Goal: Navigation & Orientation: Find specific page/section

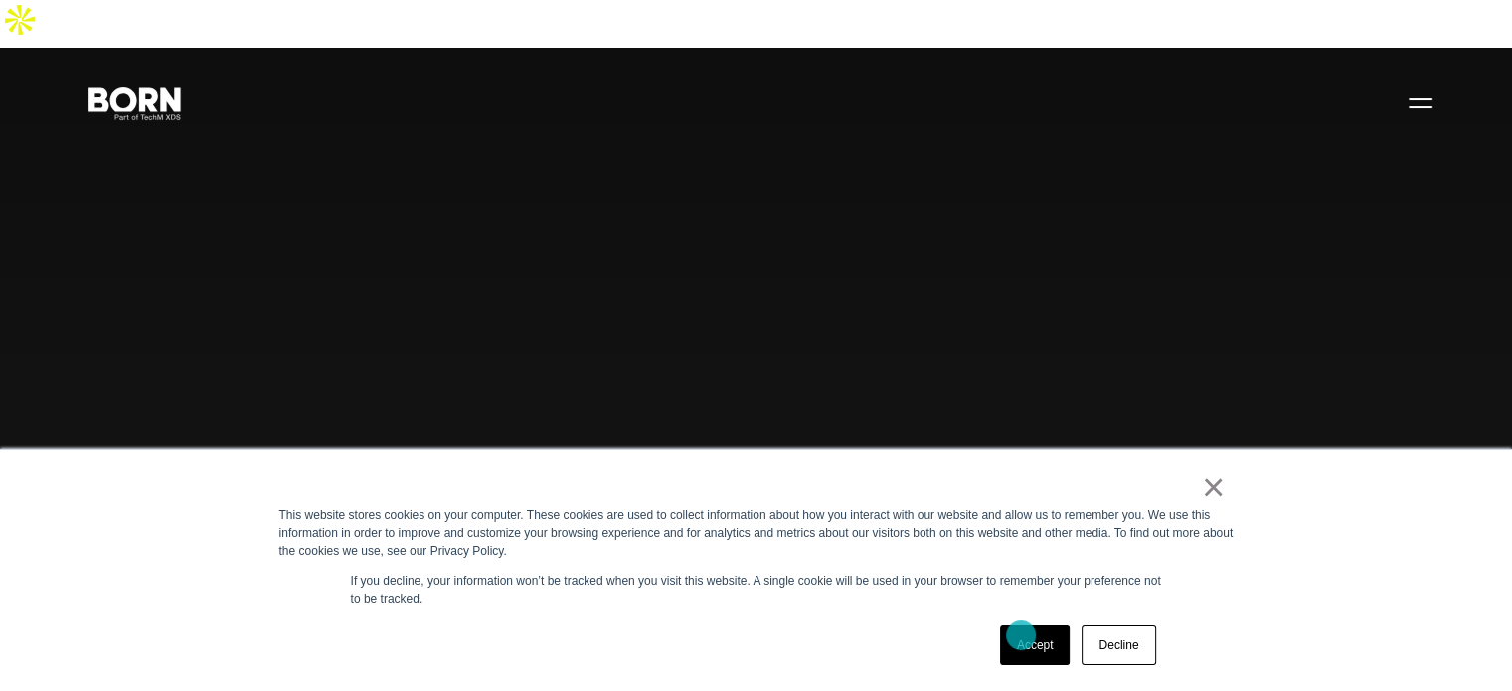
click at [1021, 635] on link "Accept" at bounding box center [1035, 645] width 71 height 40
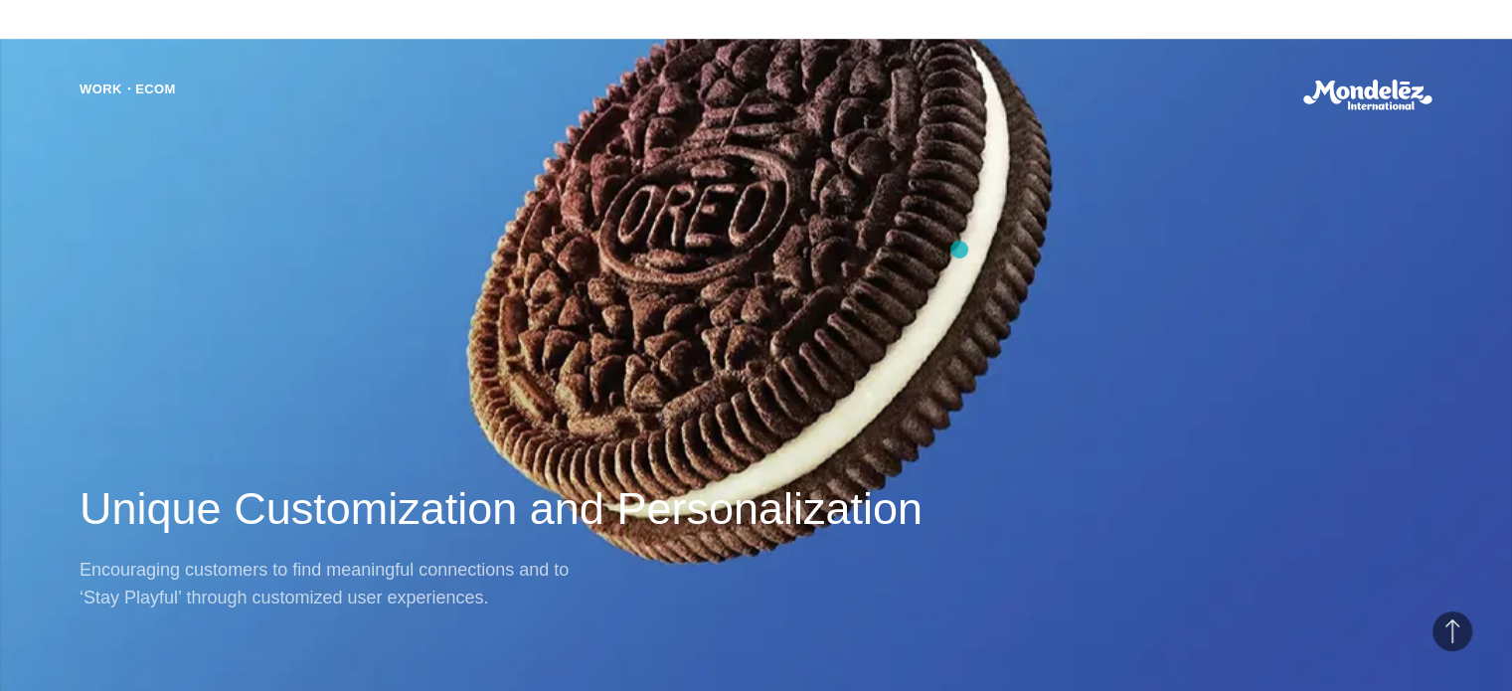
scroll to position [1390, 0]
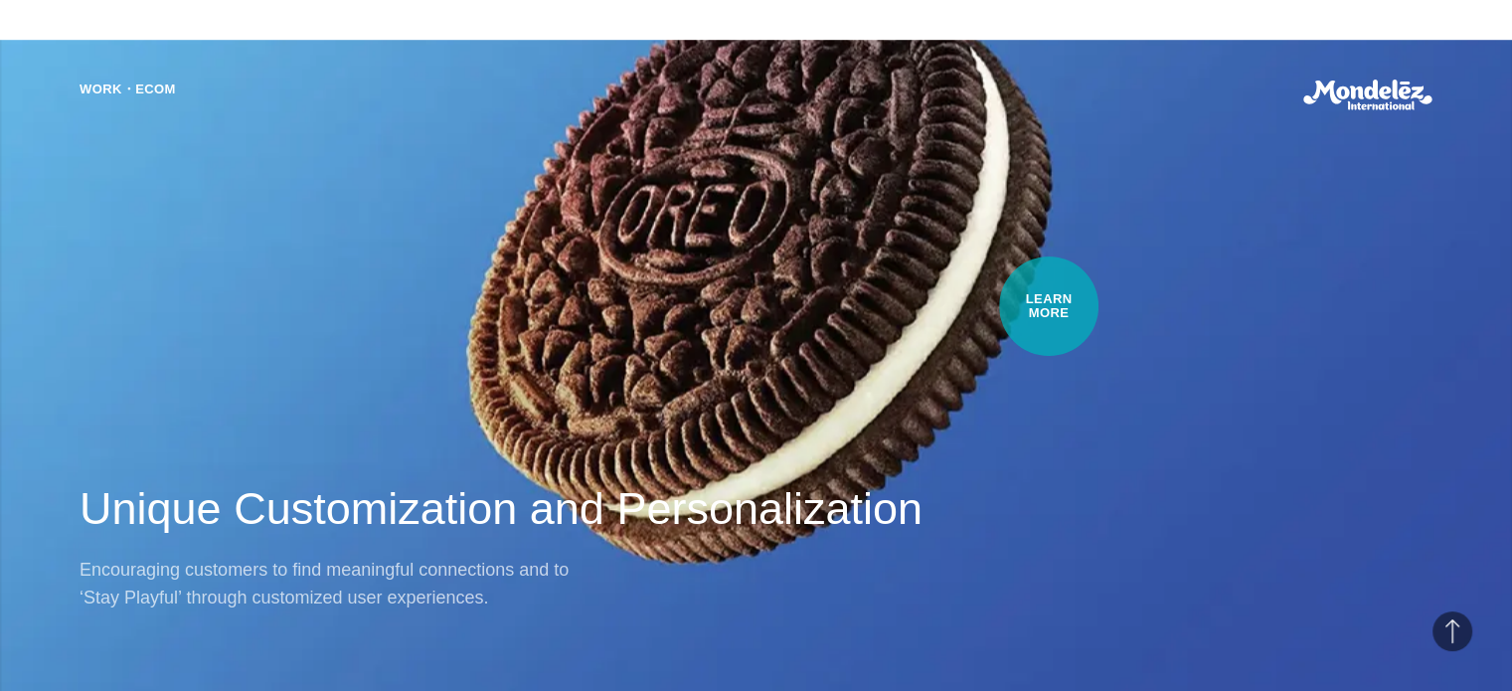
click at [1048, 307] on div "Work・Ecom Unique Customization and Personalization Encouraging customers to fin…" at bounding box center [756, 345] width 1512 height 691
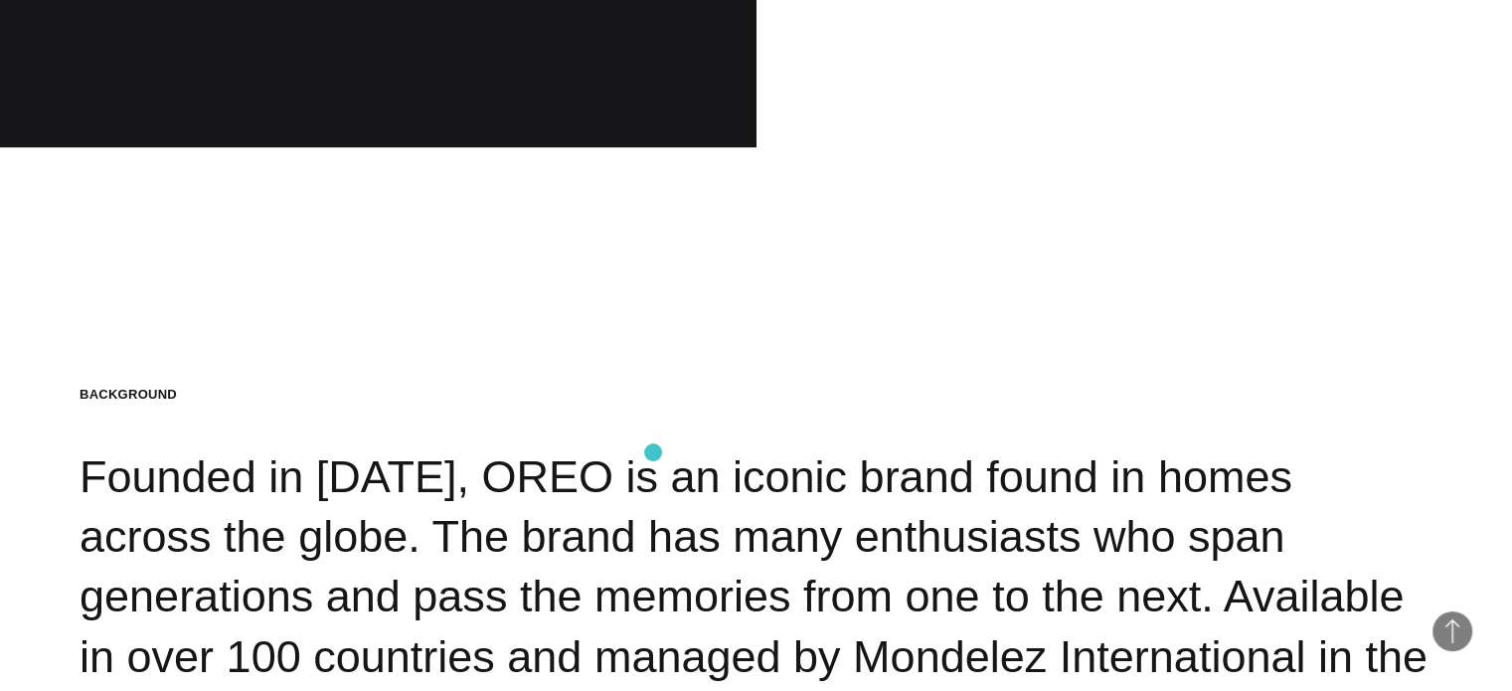
scroll to position [2405, 0]
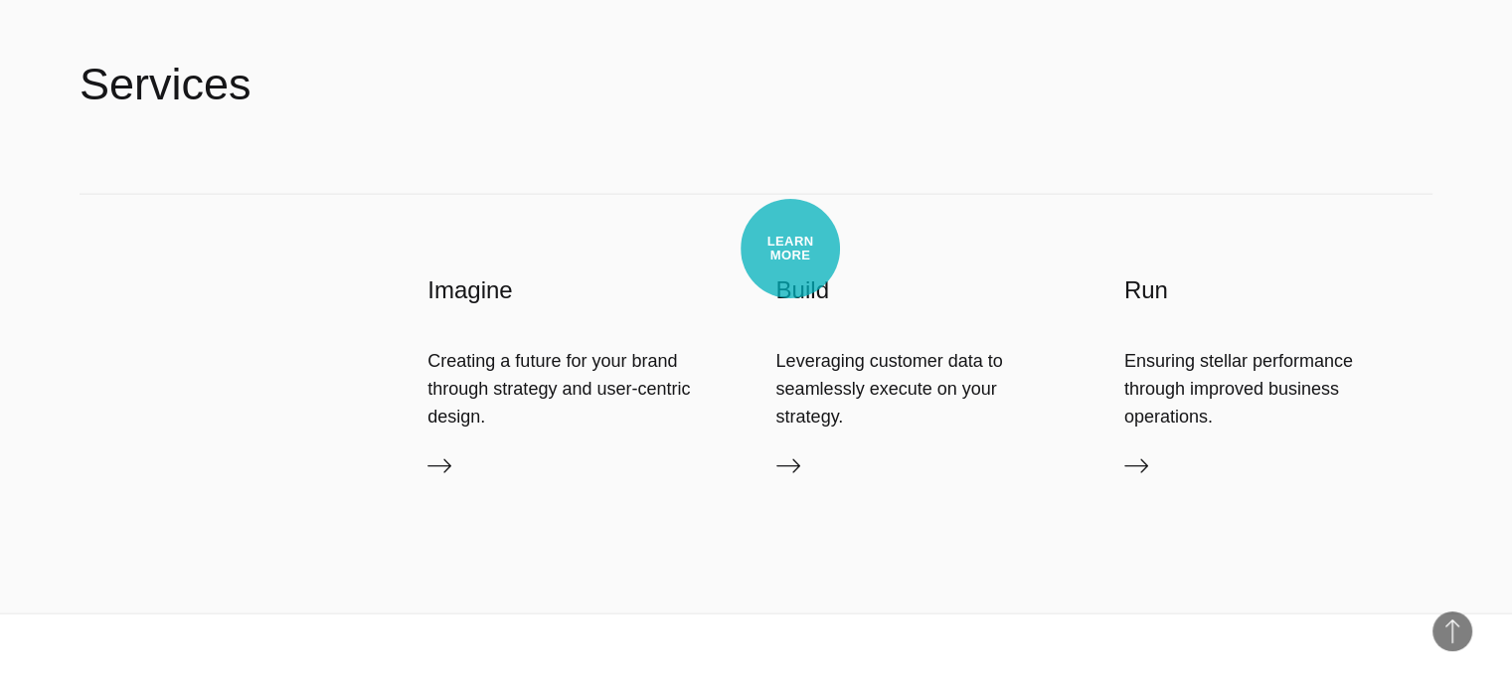
scroll to position [4292, 0]
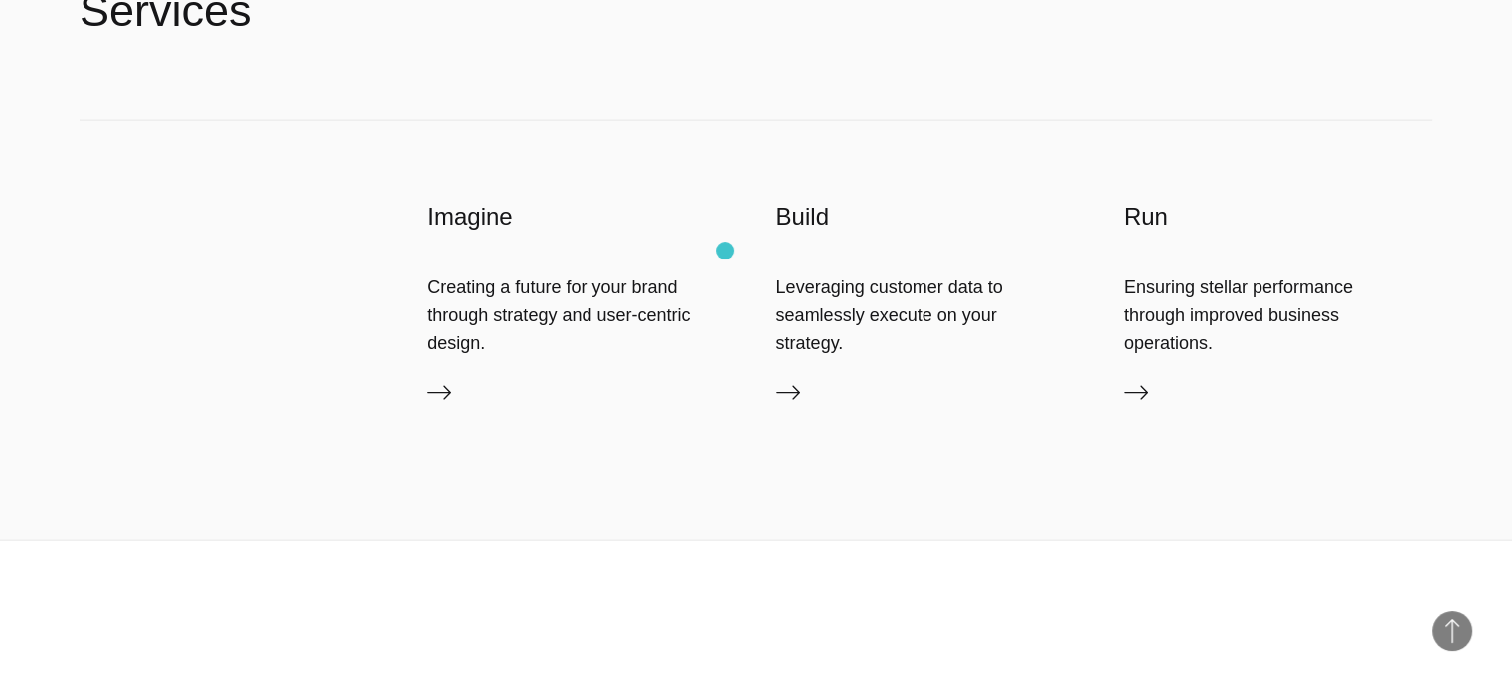
click at [725, 273] on div "Creating a future for your brand through strategy and user-centric design." at bounding box center [582, 315] width 308 height 85
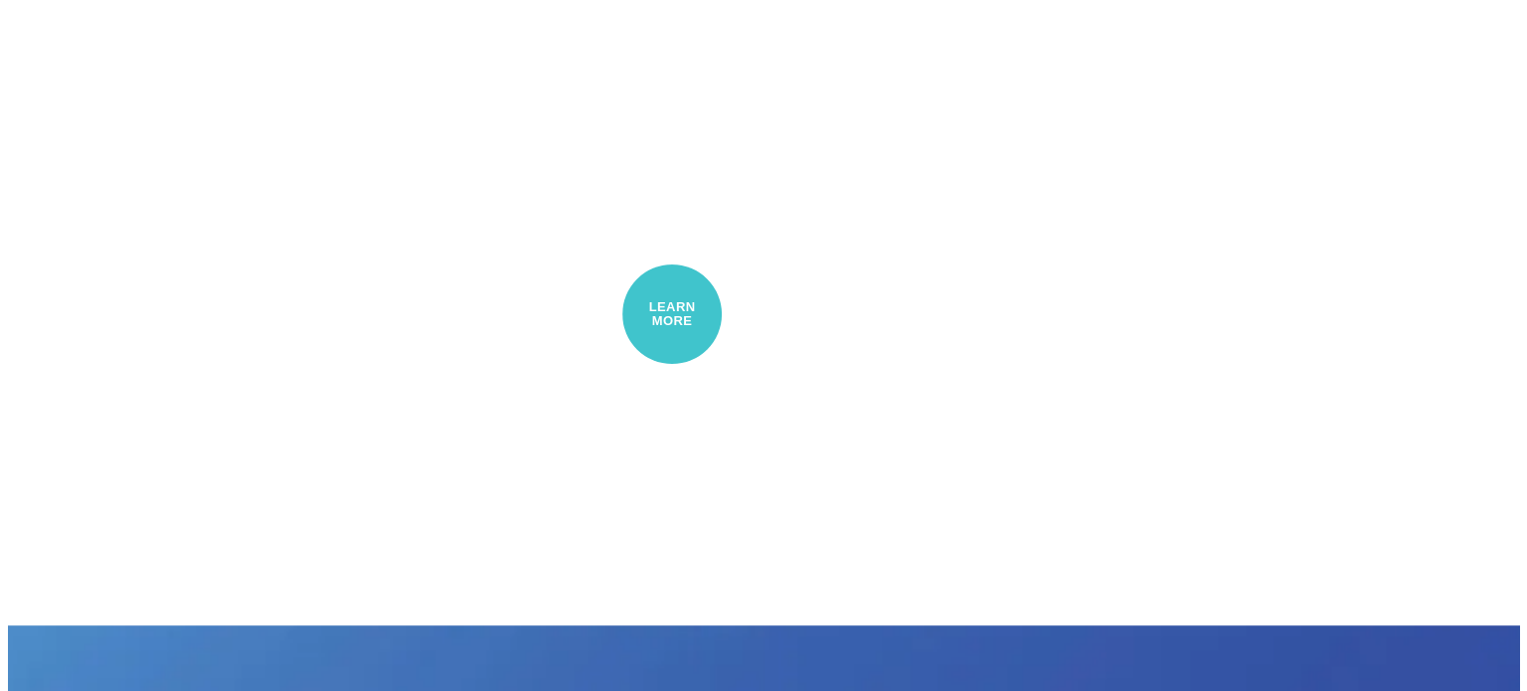
scroll to position [0, 0]
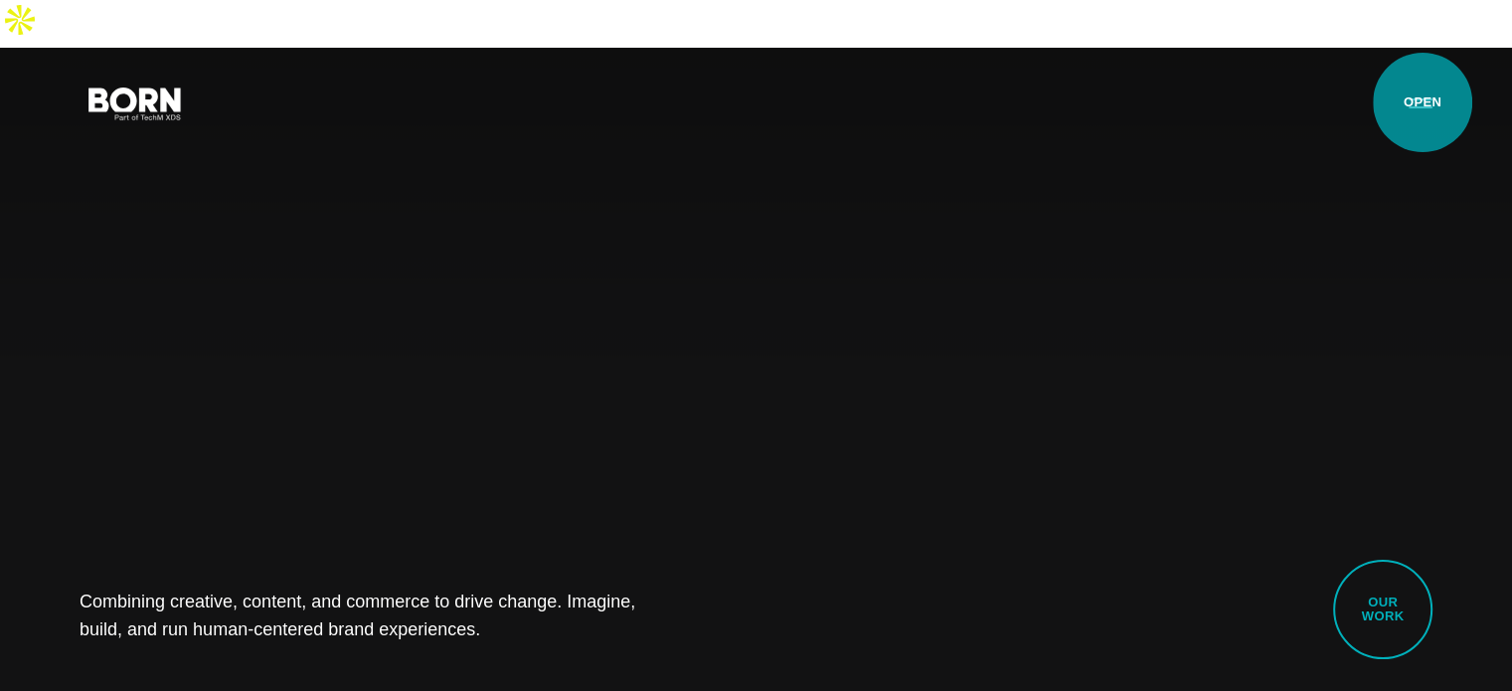
click at [1423, 102] on button "Primary Menu" at bounding box center [1421, 103] width 48 height 42
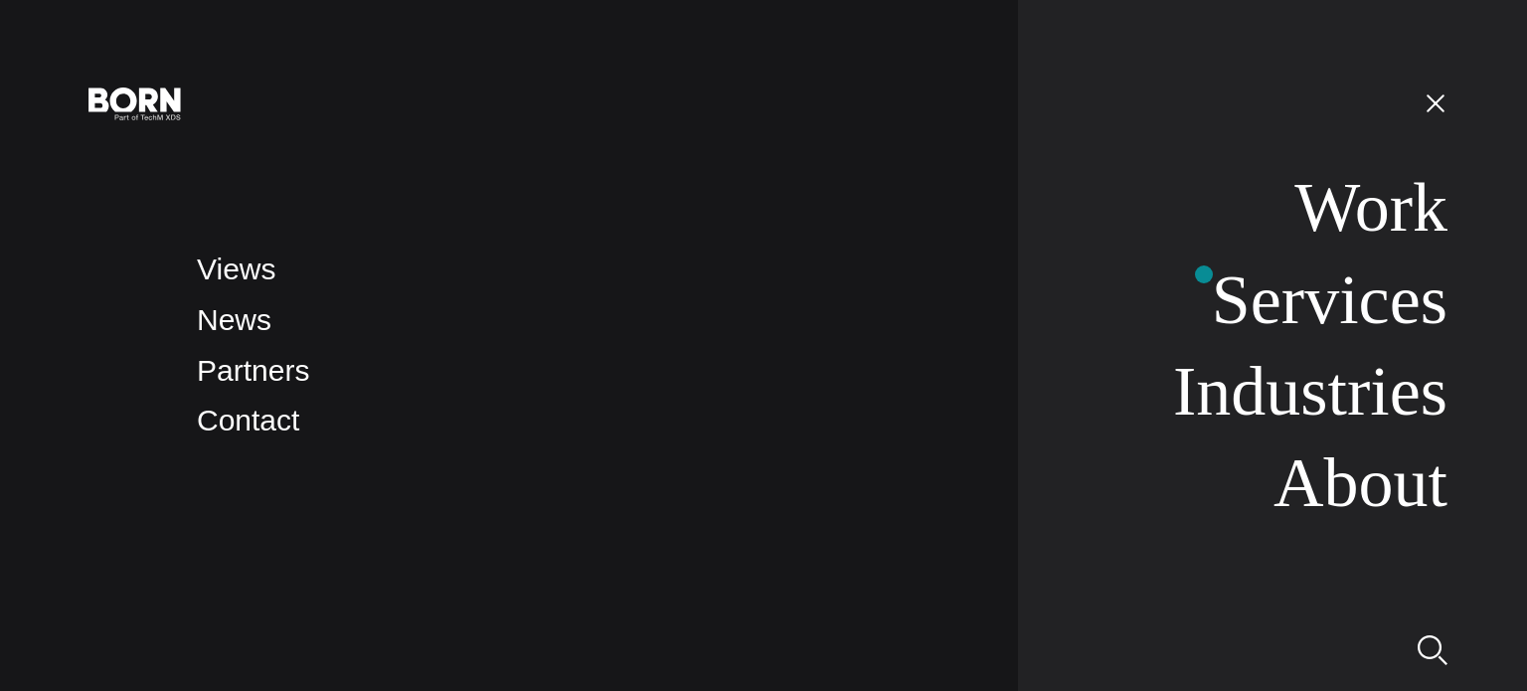
click at [1204, 274] on li "Services" at bounding box center [1291, 300] width 312 height 82
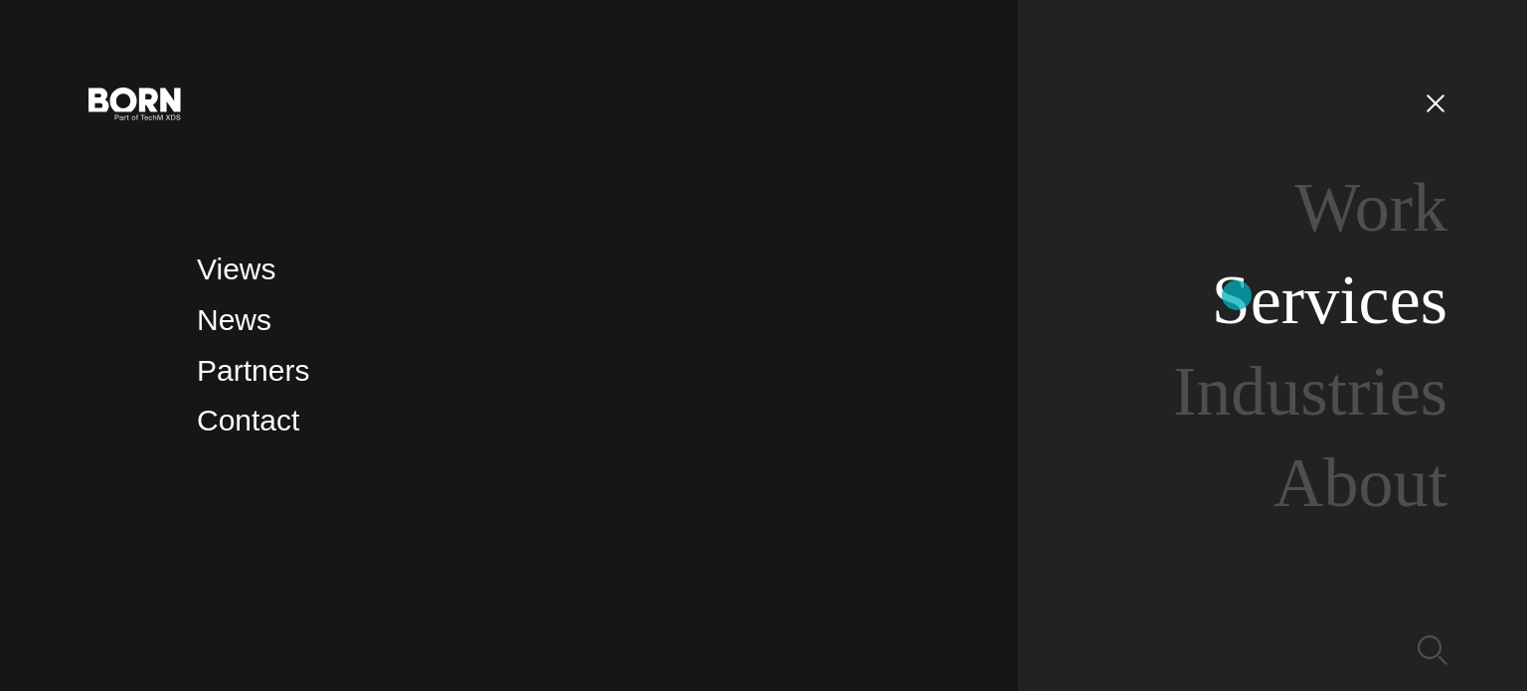
click at [1237, 295] on link "Services" at bounding box center [1330, 299] width 236 height 77
